Goal: Information Seeking & Learning: Learn about a topic

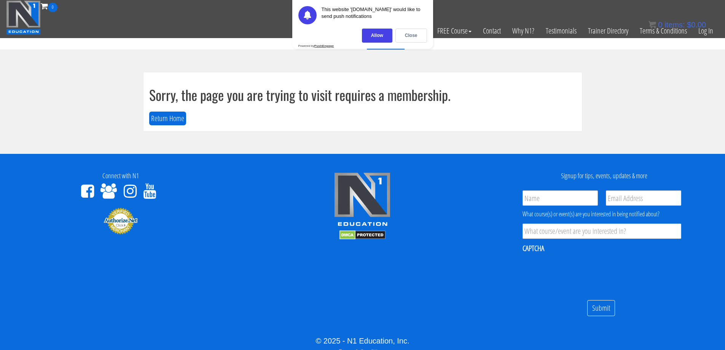
click at [401, 34] on div "Close" at bounding box center [411, 36] width 32 height 14
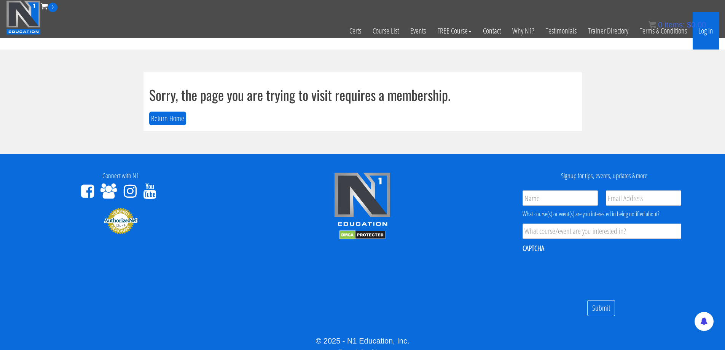
click at [704, 31] on link "Log In" at bounding box center [706, 30] width 26 height 37
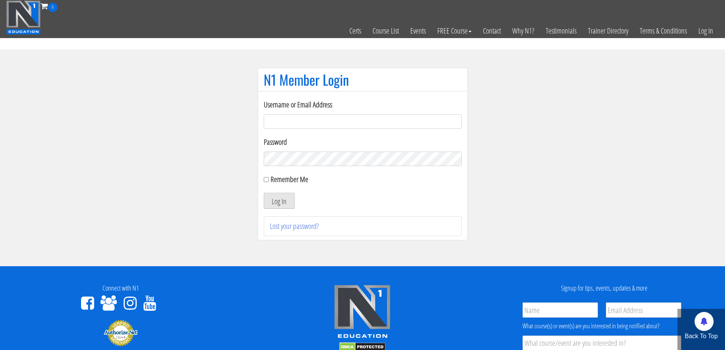
type input "[PERSON_NAME][EMAIL_ADDRESS][DOMAIN_NAME]"
click at [272, 198] on button "Log In" at bounding box center [279, 201] width 31 height 16
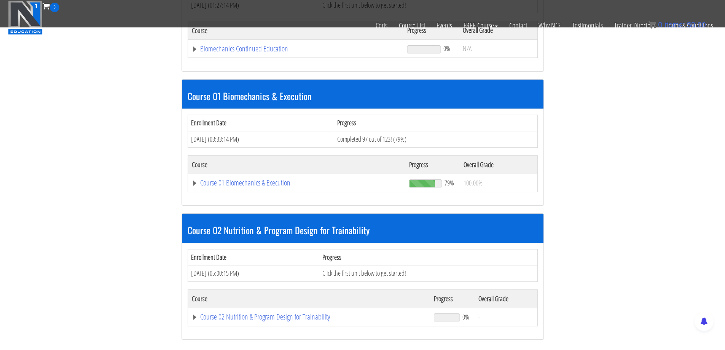
scroll to position [190, 0]
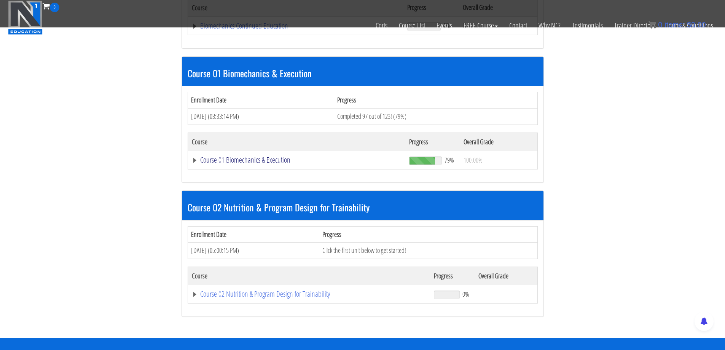
click at [267, 157] on link "Course 01 Biomechanics & Execution" at bounding box center [297, 160] width 210 height 8
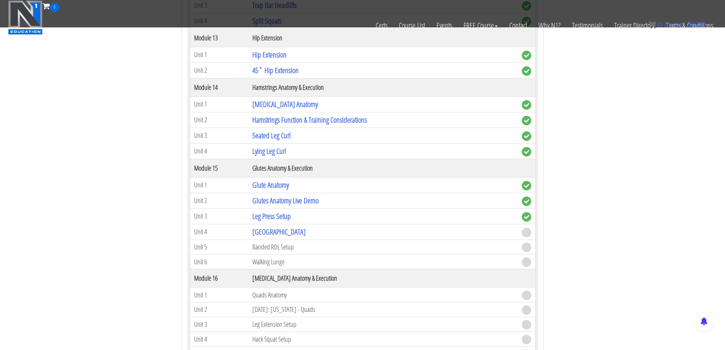
scroll to position [2055, 0]
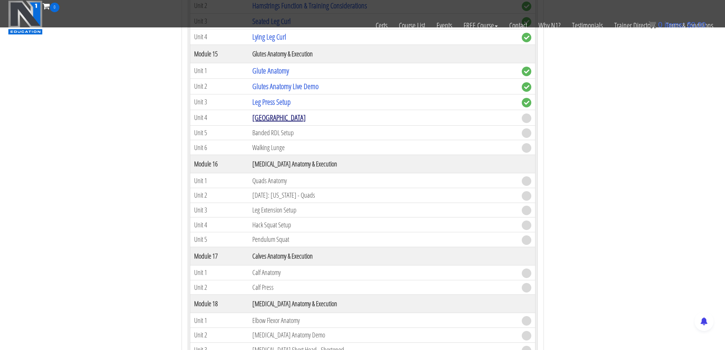
click at [280, 118] on link "Glute Bridge" at bounding box center [278, 117] width 53 height 10
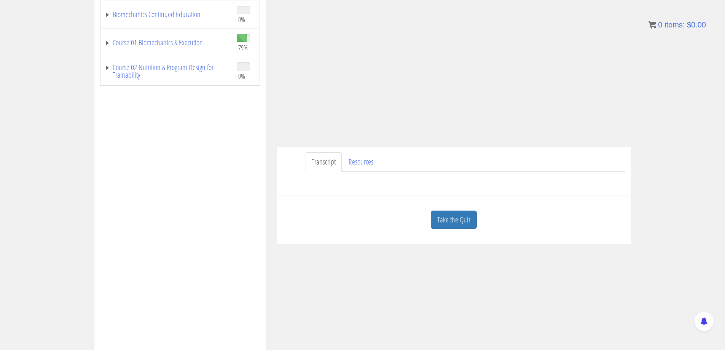
scroll to position [102, 0]
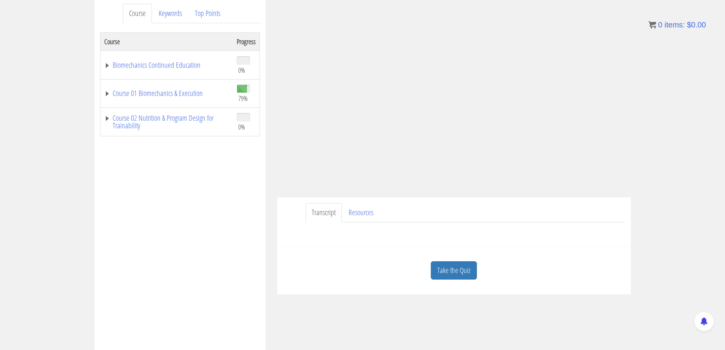
click at [464, 240] on div at bounding box center [454, 231] width 342 height 18
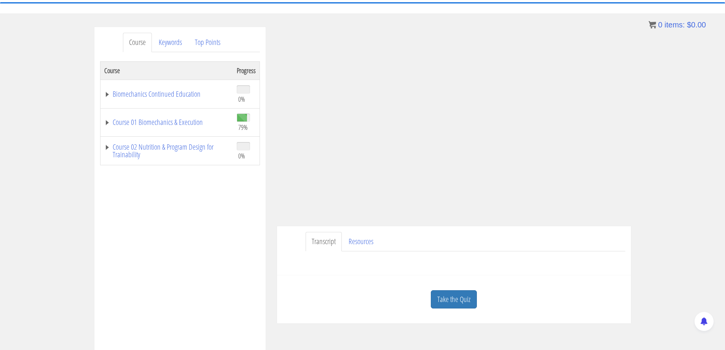
scroll to position [115, 0]
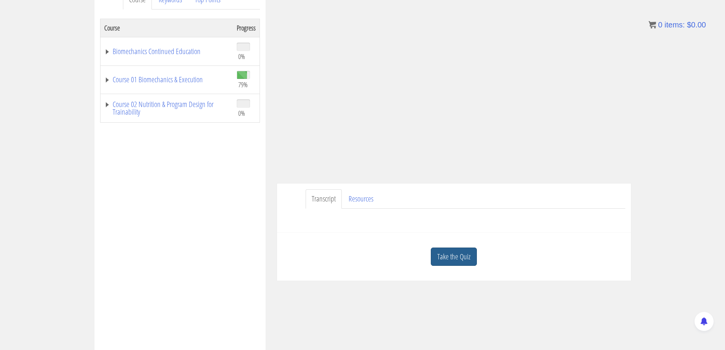
click at [464, 260] on link "Take the Quiz" at bounding box center [454, 256] width 46 height 19
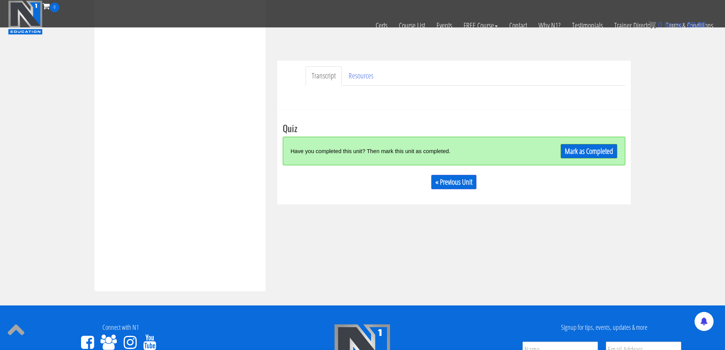
scroll to position [191, 0]
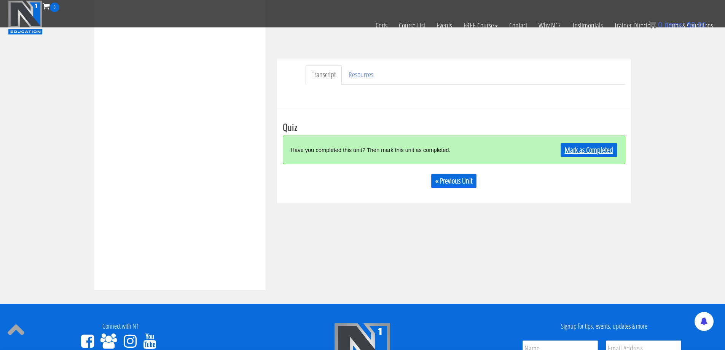
click at [597, 151] on link "Mark as Completed" at bounding box center [588, 150] width 57 height 14
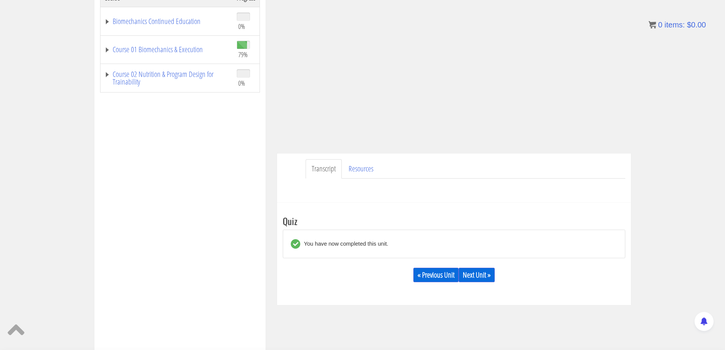
scroll to position [165, 0]
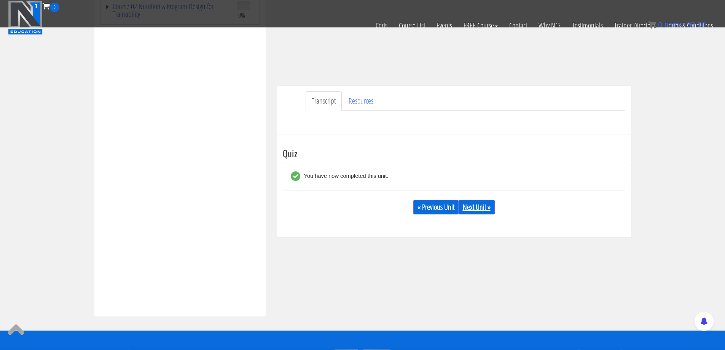
click at [476, 212] on link "Next Unit »" at bounding box center [477, 207] width 36 height 14
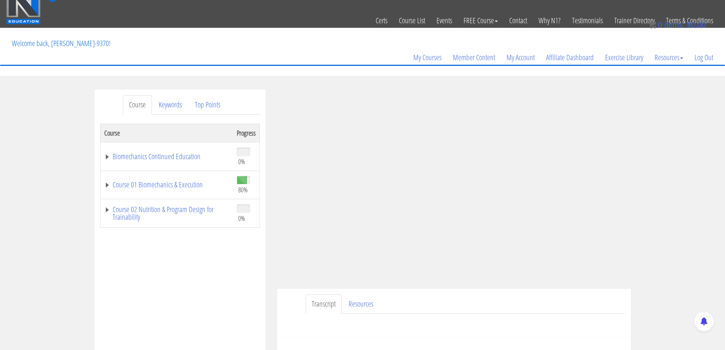
scroll to position [48, 0]
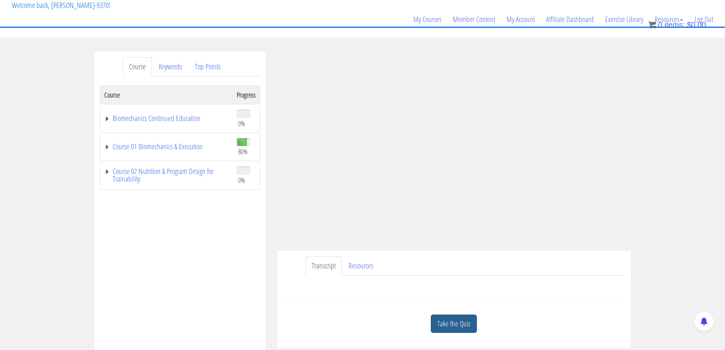
click at [462, 316] on link "Take the Quiz" at bounding box center [454, 323] width 46 height 19
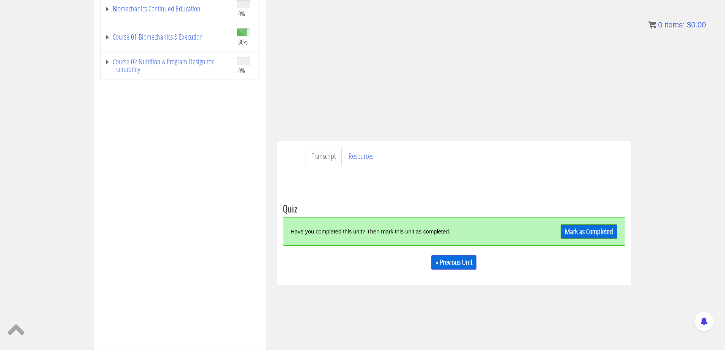
scroll to position [162, 0]
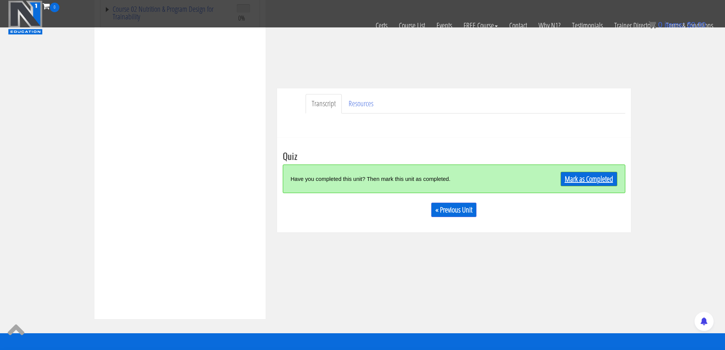
click at [581, 182] on link "Mark as Completed" at bounding box center [588, 179] width 57 height 14
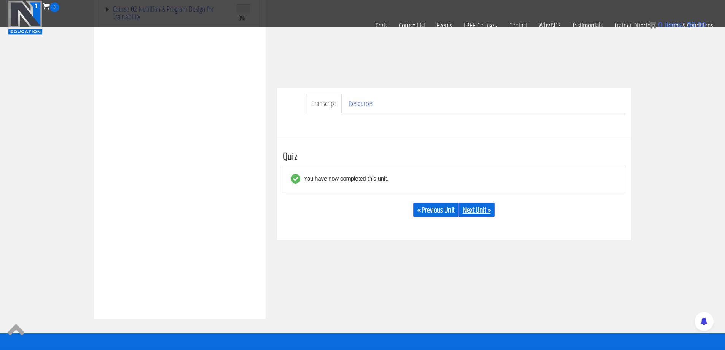
click at [487, 217] on link "Next Unit »" at bounding box center [477, 209] width 36 height 14
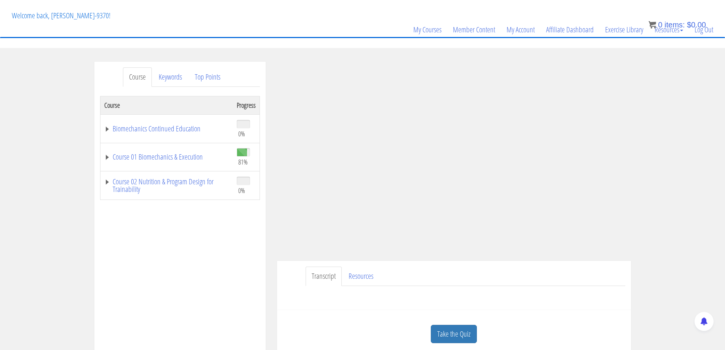
scroll to position [114, 0]
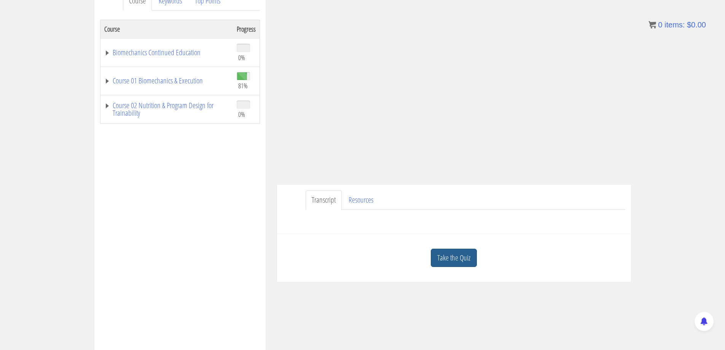
click at [452, 259] on link "Take the Quiz" at bounding box center [454, 257] width 46 height 19
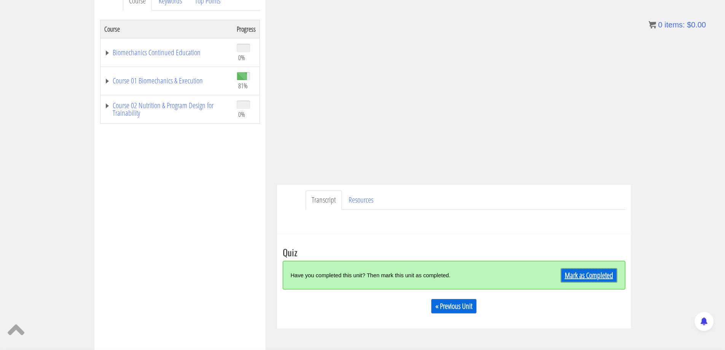
click at [573, 272] on link "Mark as Completed" at bounding box center [588, 275] width 57 height 14
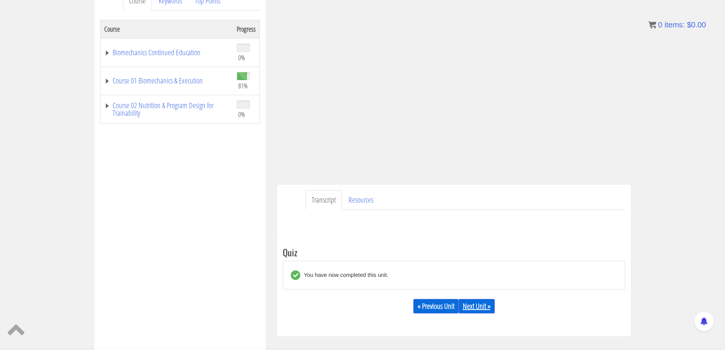
click at [483, 309] on link "Next Unit »" at bounding box center [477, 306] width 36 height 14
